Goal: Transaction & Acquisition: Download file/media

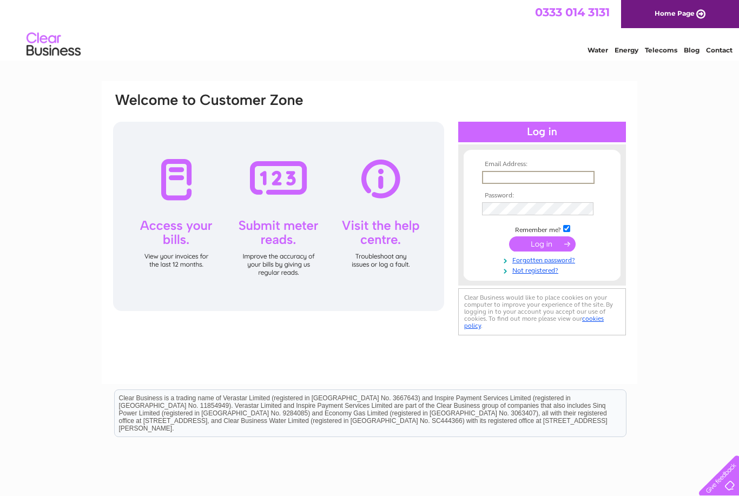
type input "Firstdowndenny@aol.co.uk"
click at [542, 245] on input "submit" at bounding box center [542, 244] width 67 height 15
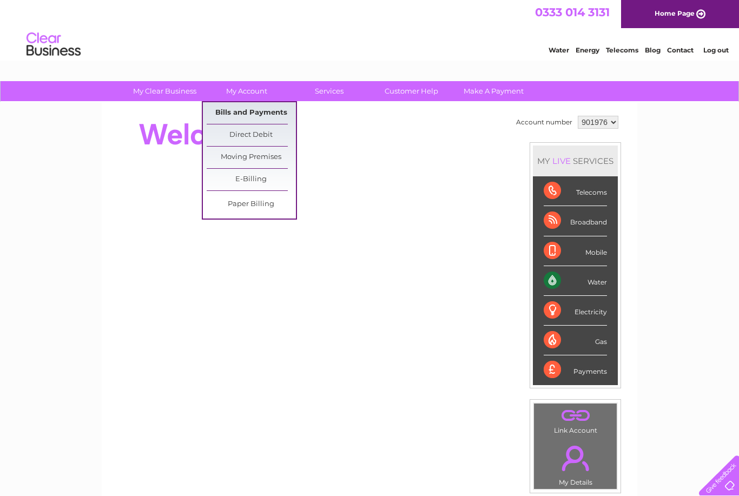
click at [271, 116] on link "Bills and Payments" at bounding box center [251, 113] width 89 height 22
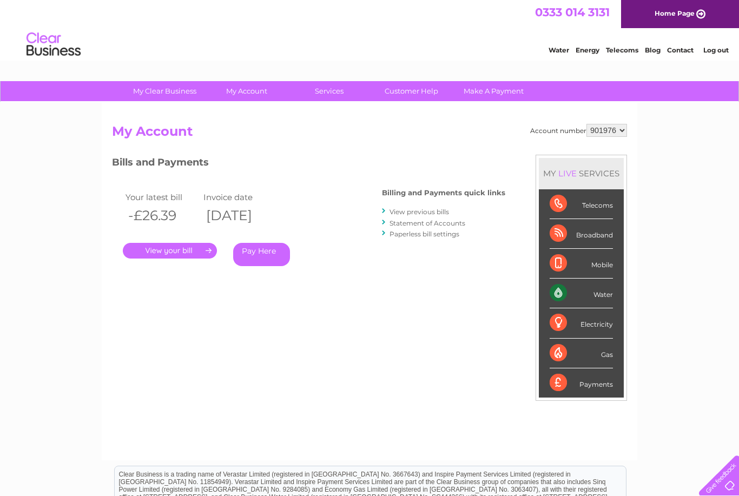
click at [443, 213] on link "View previous bills" at bounding box center [420, 212] width 60 height 8
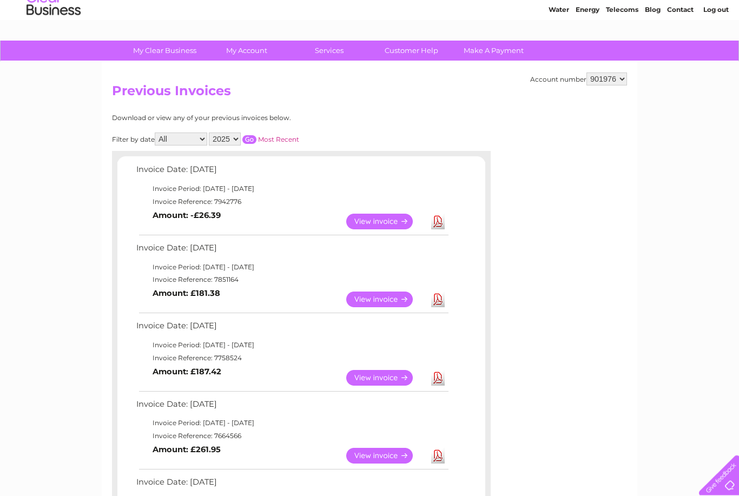
scroll to position [38, 0]
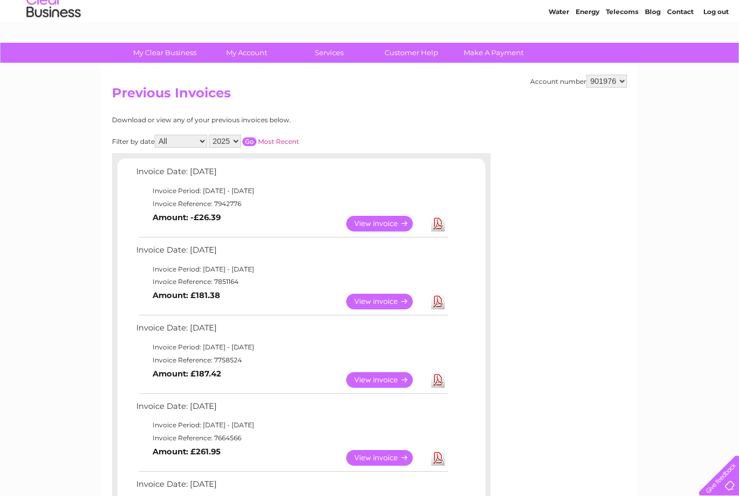
click at [439, 460] on link "Download" at bounding box center [438, 458] width 14 height 16
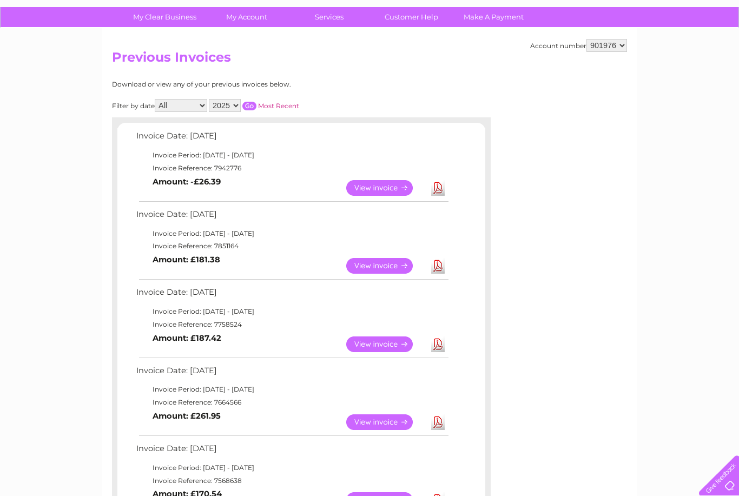
click at [441, 344] on link "Download" at bounding box center [438, 345] width 14 height 16
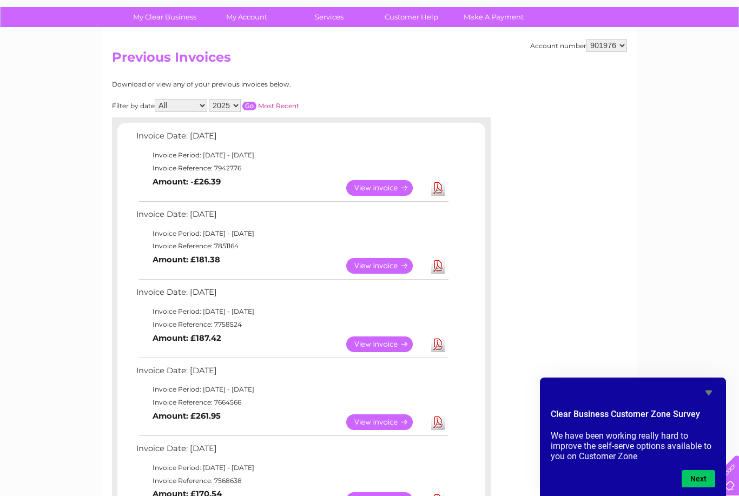
click at [443, 417] on link "Download" at bounding box center [438, 423] width 14 height 16
click at [437, 340] on link "Download" at bounding box center [438, 345] width 14 height 16
click at [441, 253] on td "View Download Amount: £181.38" at bounding box center [292, 266] width 317 height 27
click at [440, 269] on link "Download" at bounding box center [438, 266] width 14 height 16
